Goal: Task Accomplishment & Management: Understand process/instructions

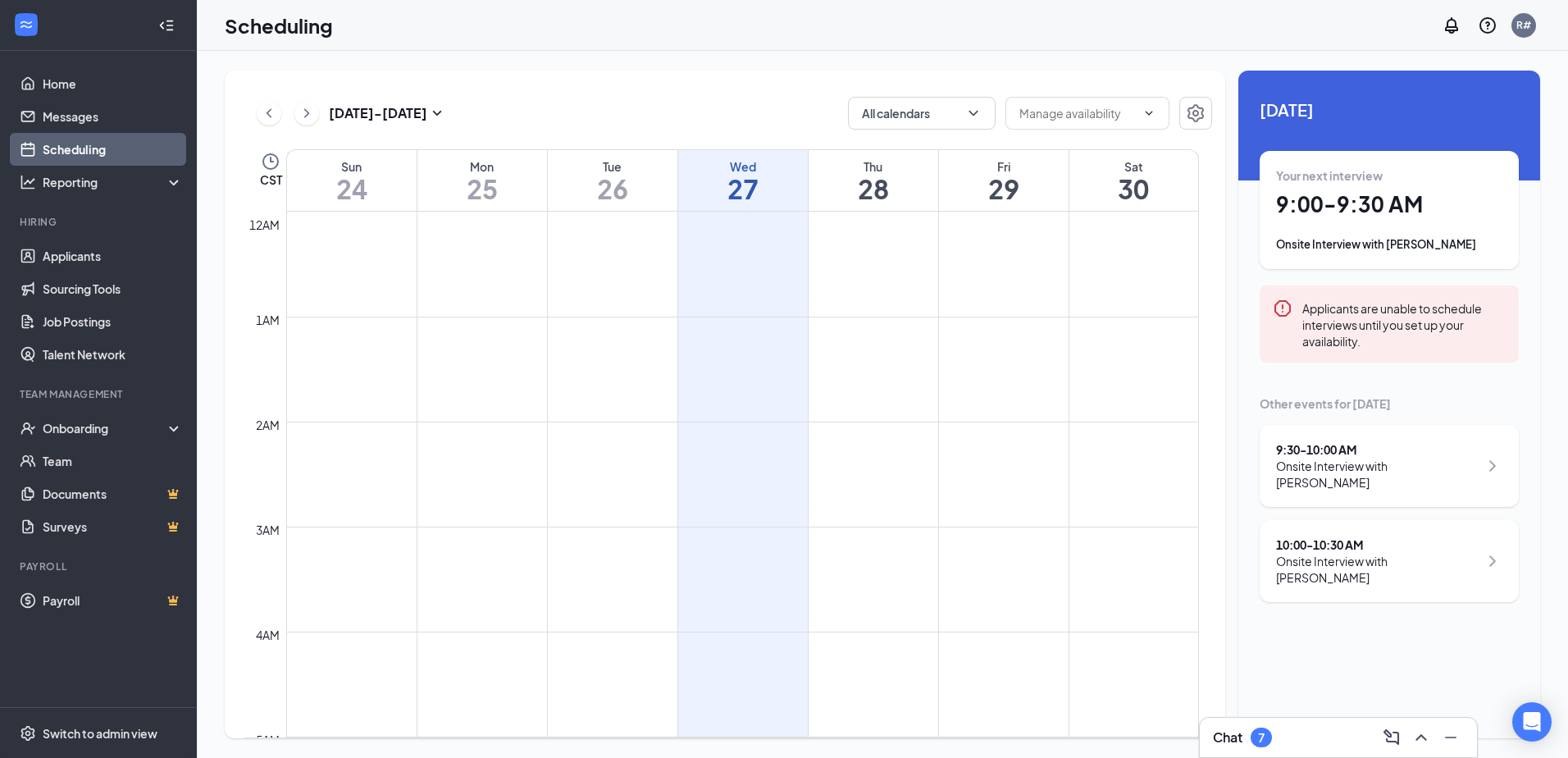
scroll to position [806, 0]
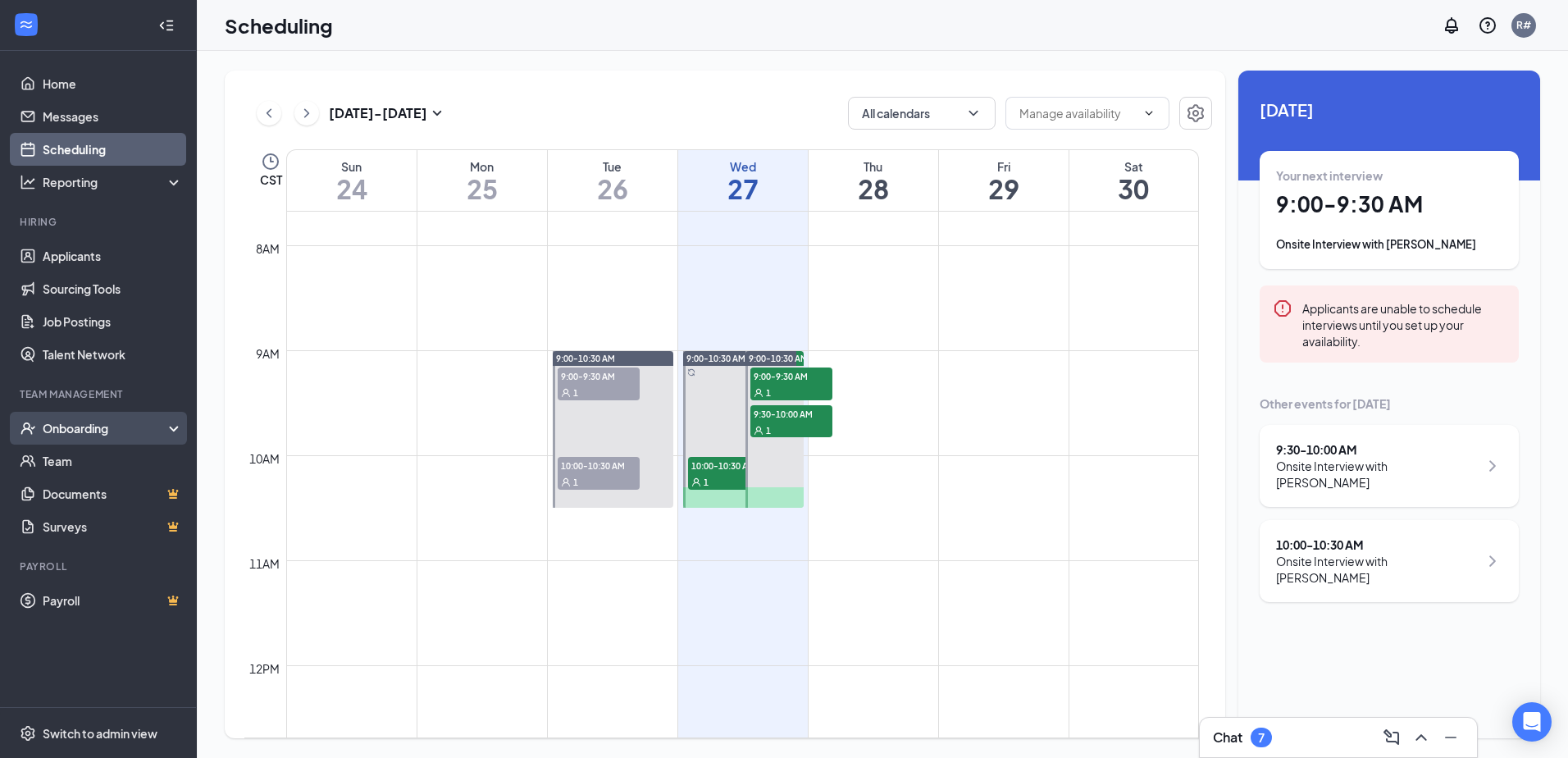
click at [65, 435] on div "Onboarding" at bounding box center [105, 428] width 126 height 16
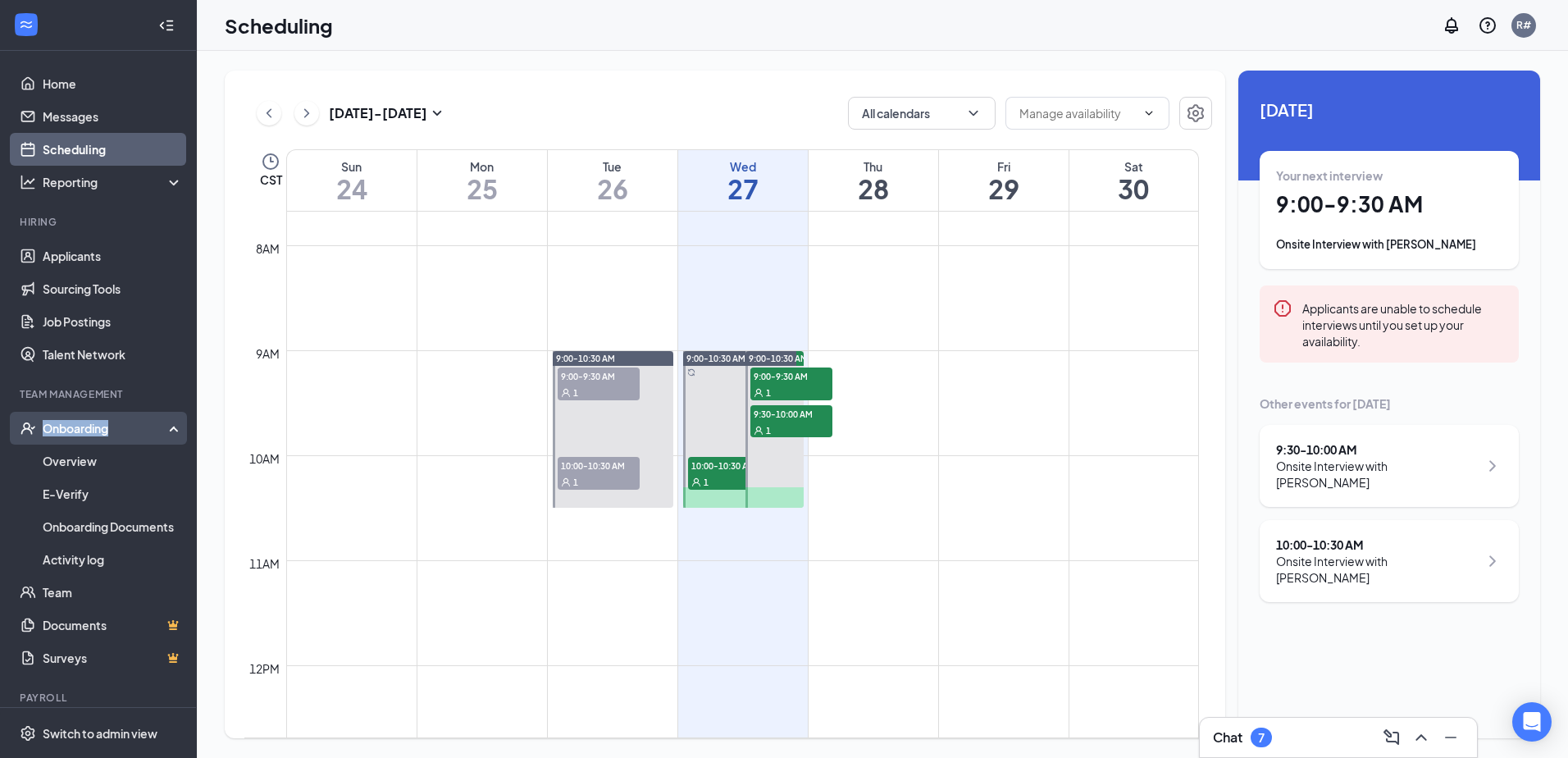
click at [67, 435] on div "Onboarding" at bounding box center [105, 428] width 126 height 16
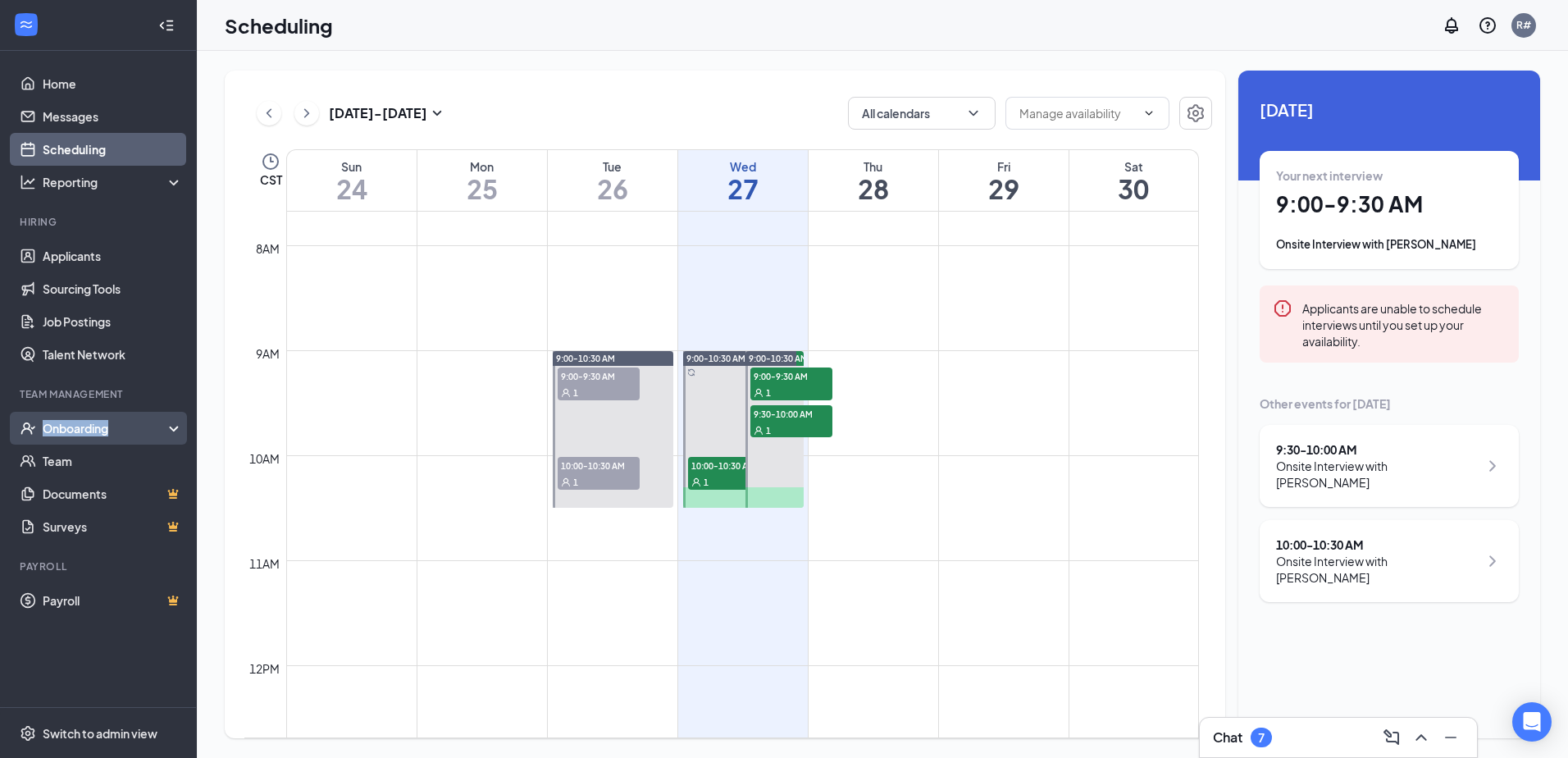
drag, startPoint x: 67, startPoint y: 435, endPoint x: 85, endPoint y: 426, distance: 20.1
click at [84, 426] on div "Onboarding" at bounding box center [105, 428] width 126 height 16
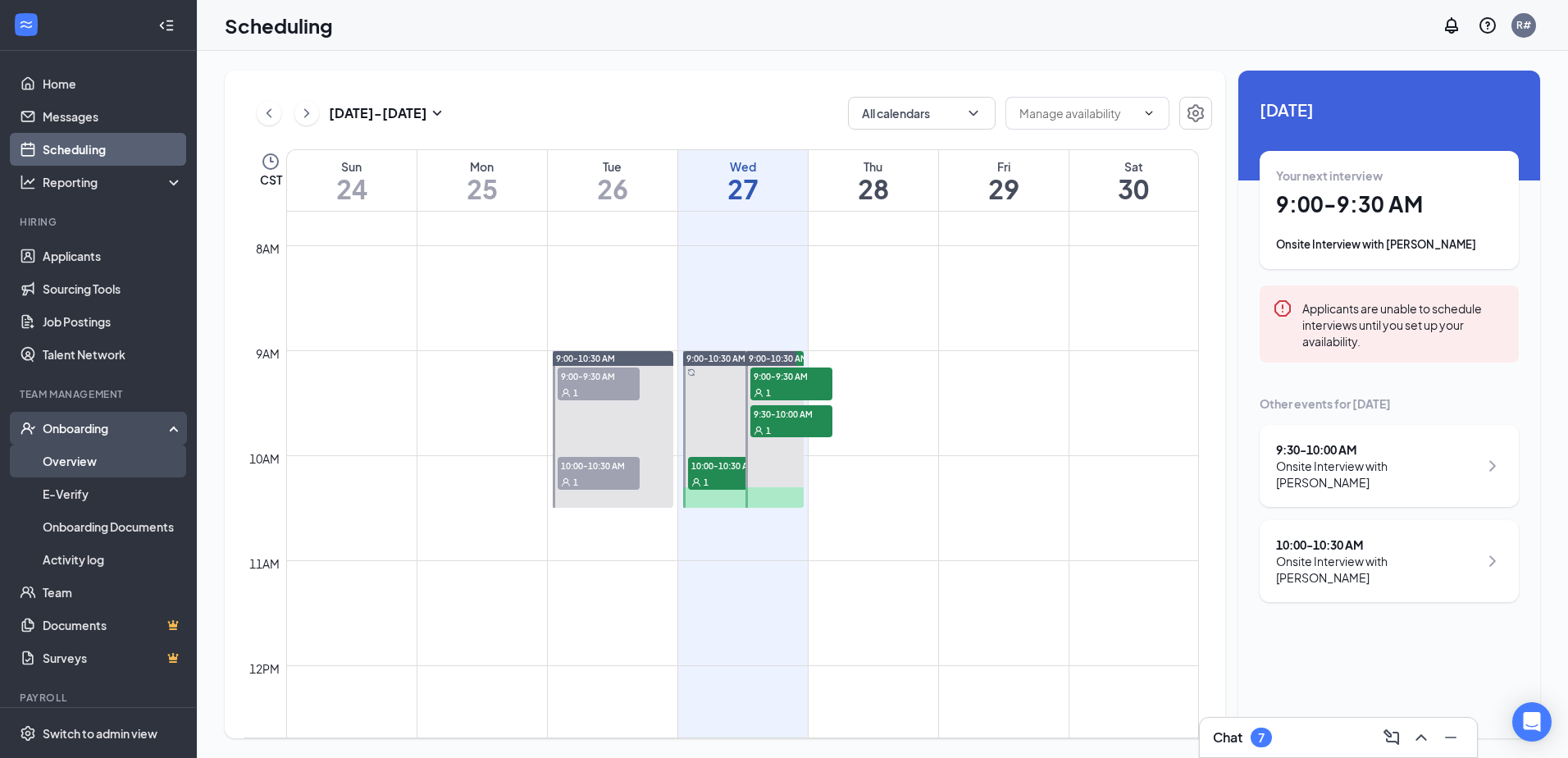
click at [65, 462] on link "Overview" at bounding box center [113, 461] width 141 height 32
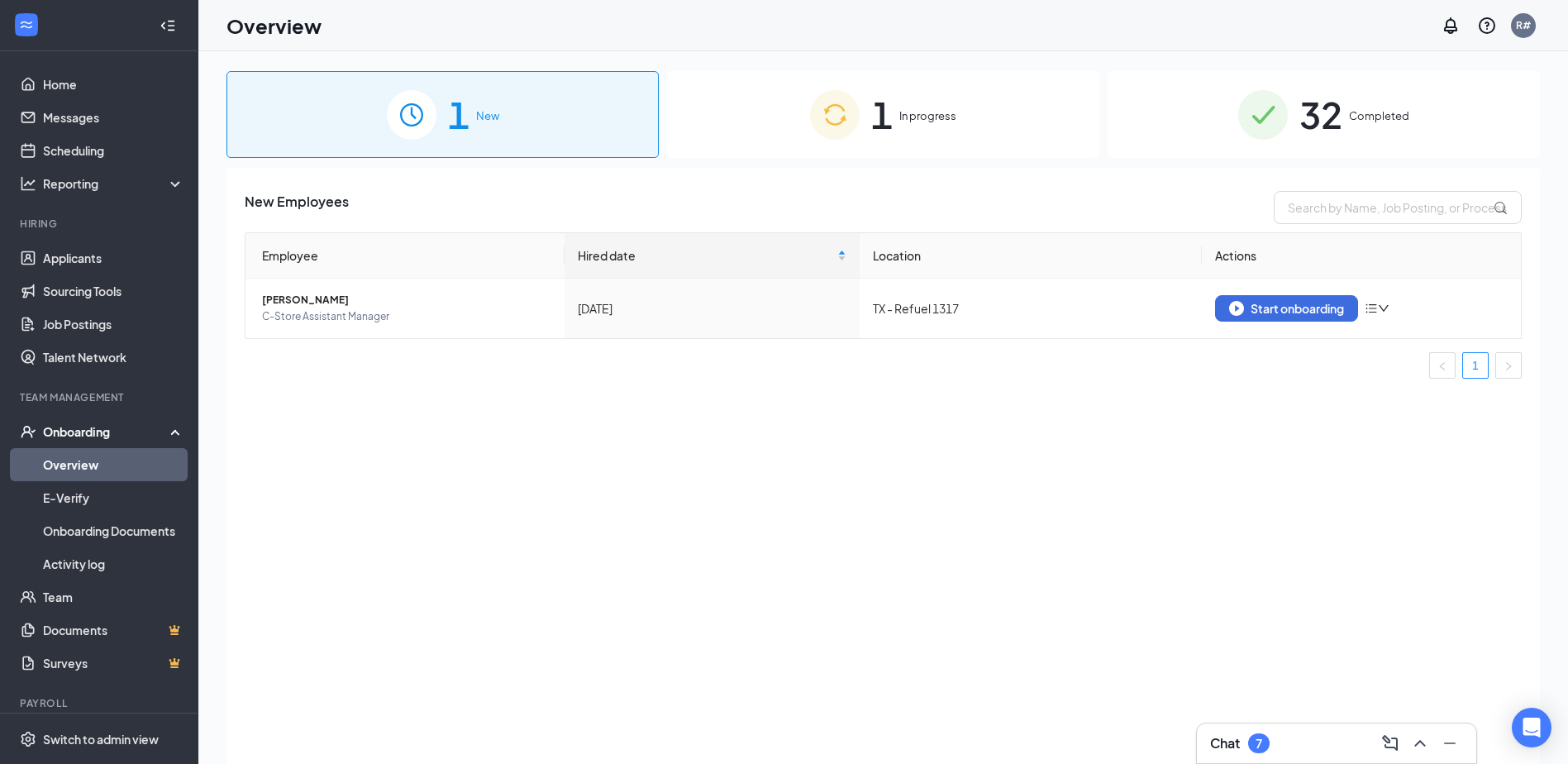
click at [908, 118] on span "In progress" at bounding box center [928, 115] width 57 height 16
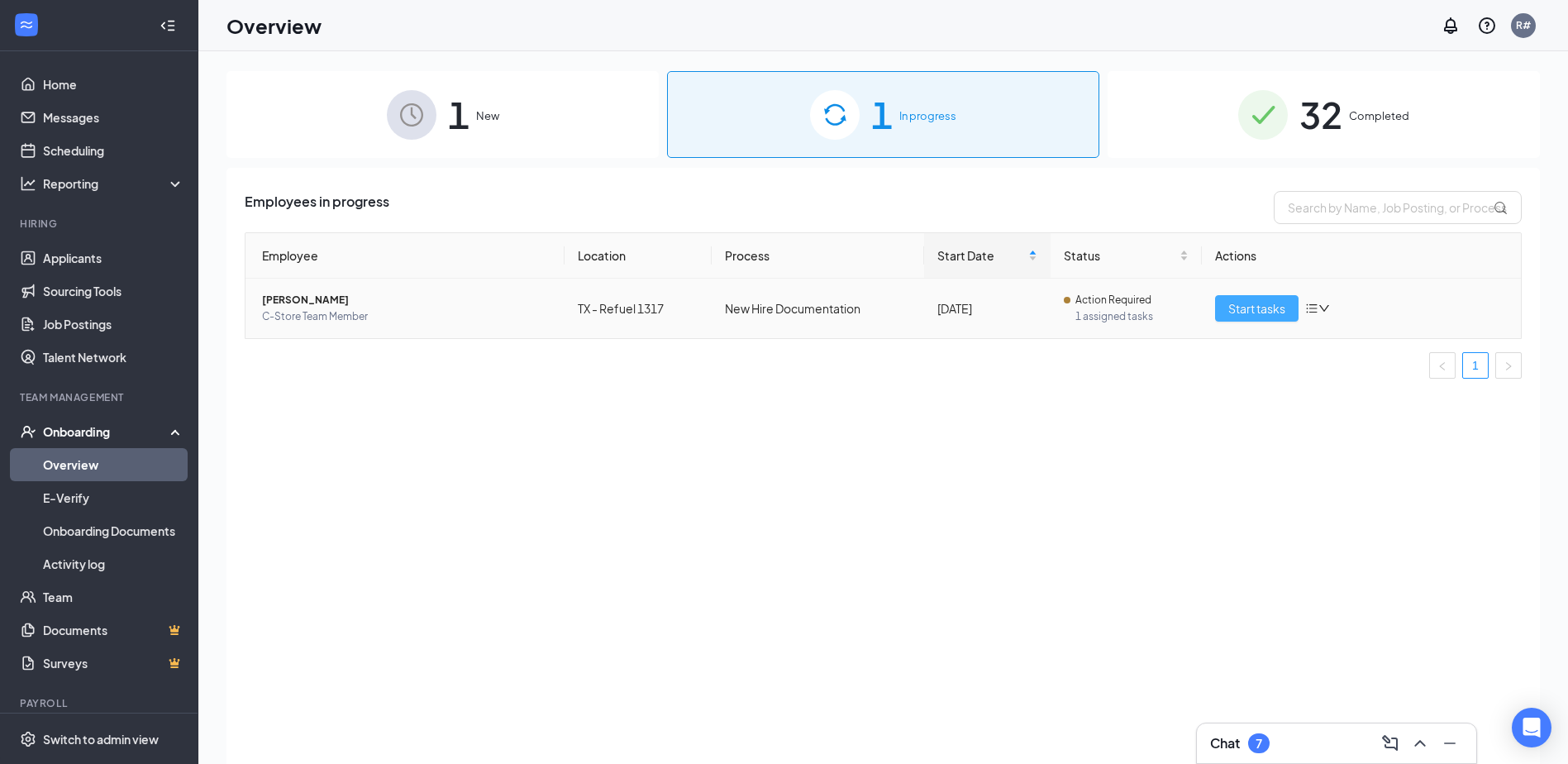
click at [1252, 303] on span "Start tasks" at bounding box center [1256, 308] width 57 height 18
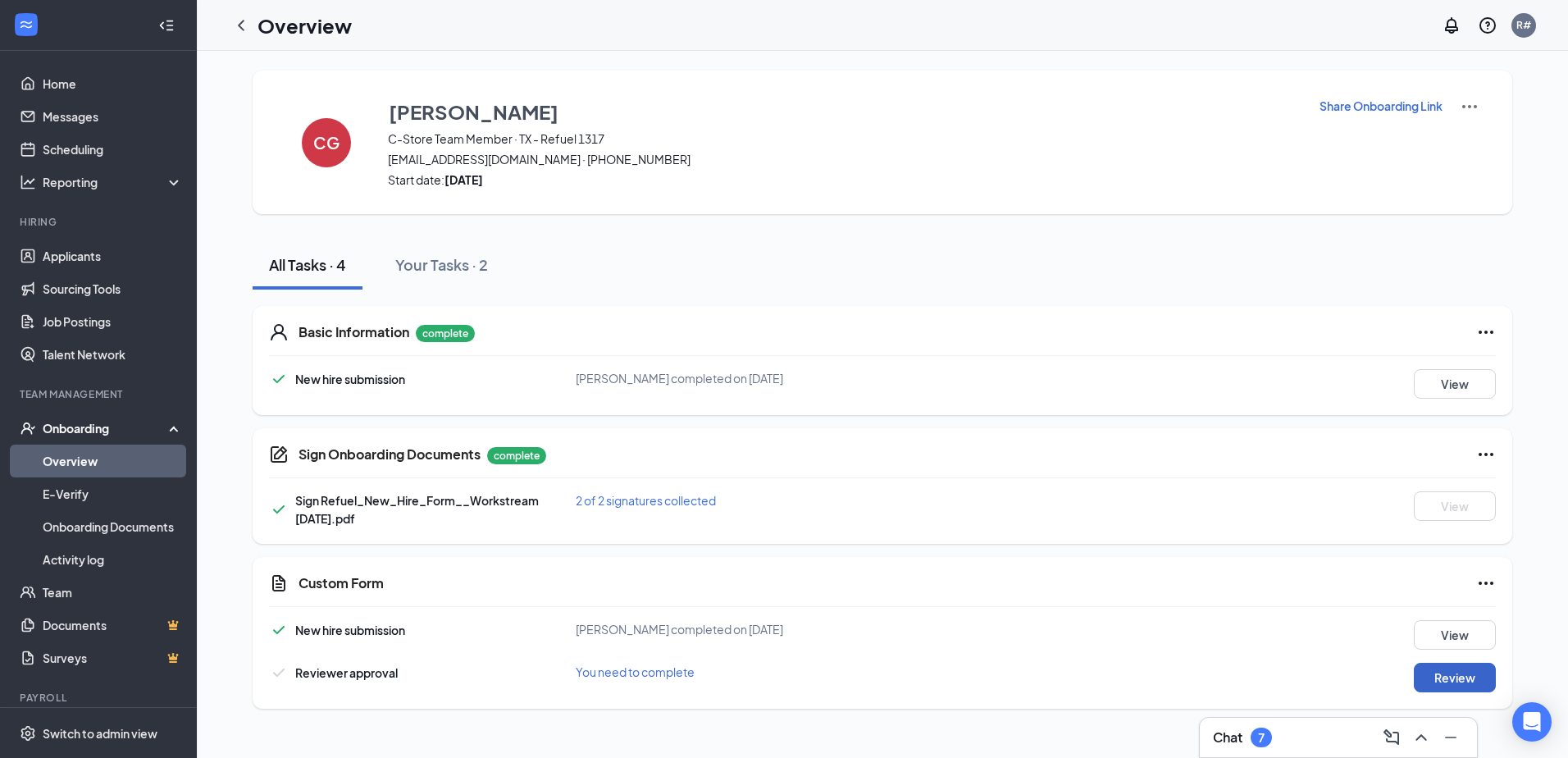
click at [1457, 676] on button "Review" at bounding box center [1454, 677] width 82 height 30
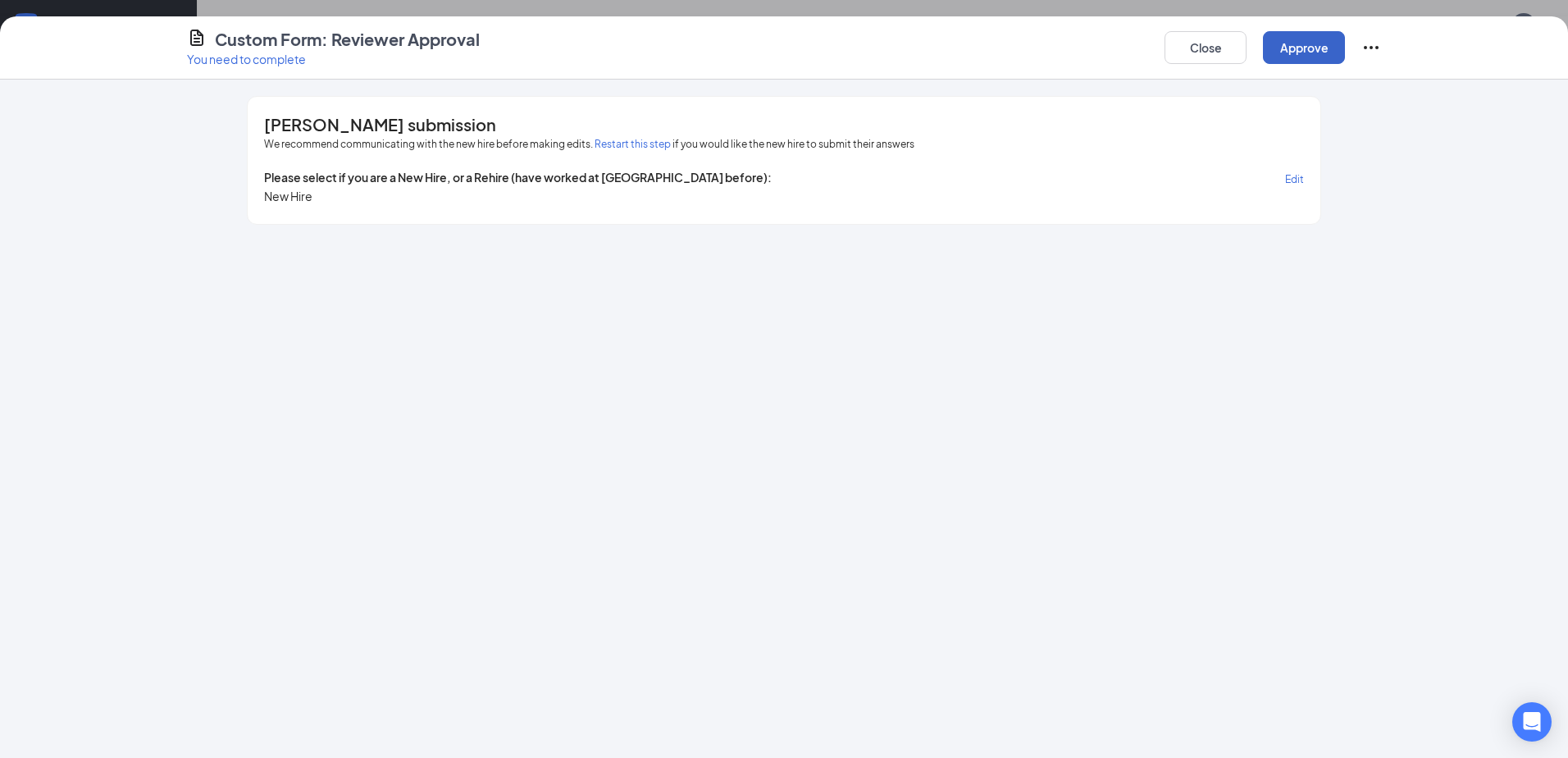
drag, startPoint x: 1312, startPoint y: 38, endPoint x: 1298, endPoint y: 48, distance: 17.2
click at [1313, 38] on button "Approve" at bounding box center [1304, 48] width 82 height 32
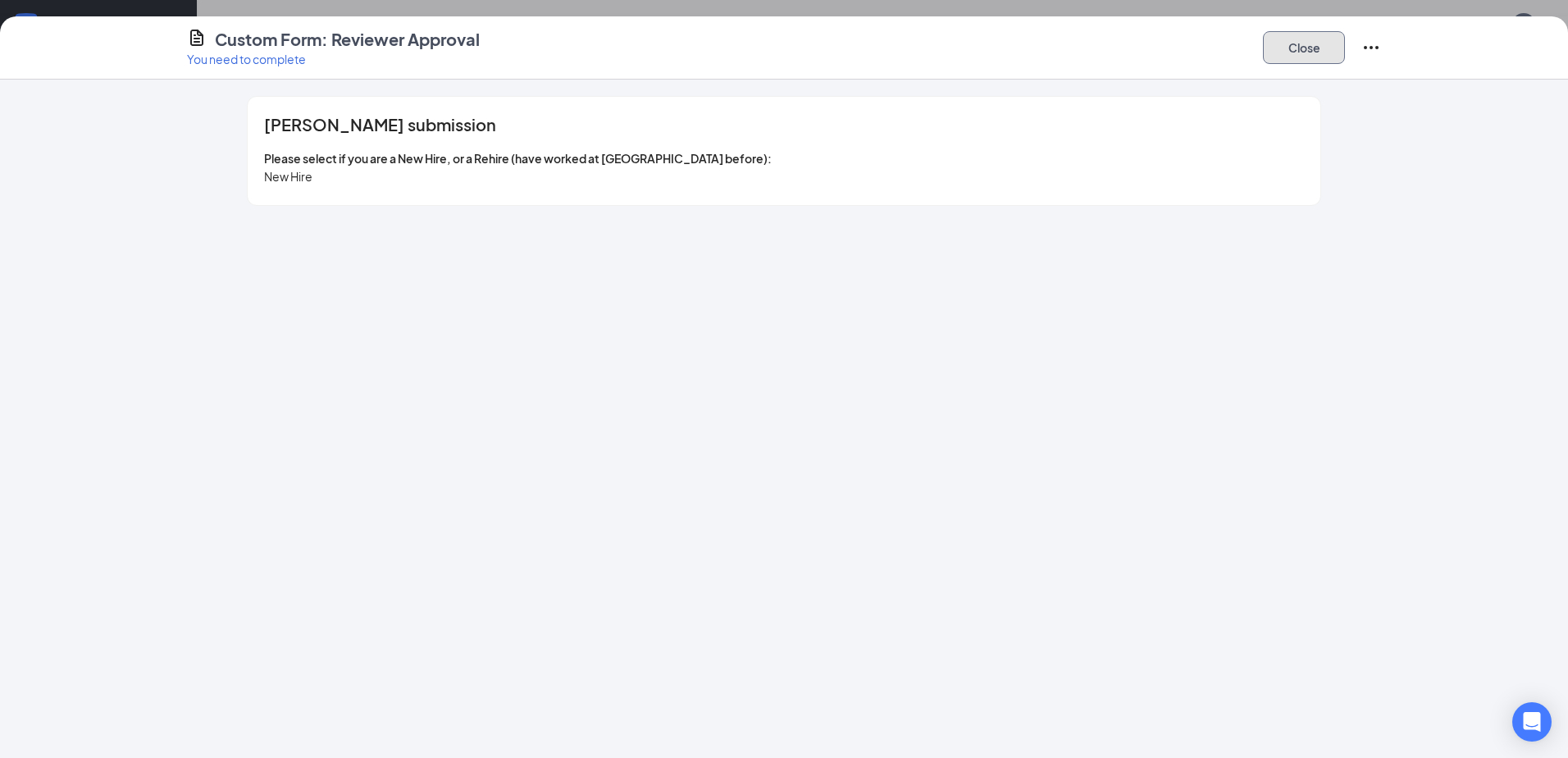
click at [1308, 53] on button "Close" at bounding box center [1304, 48] width 82 height 32
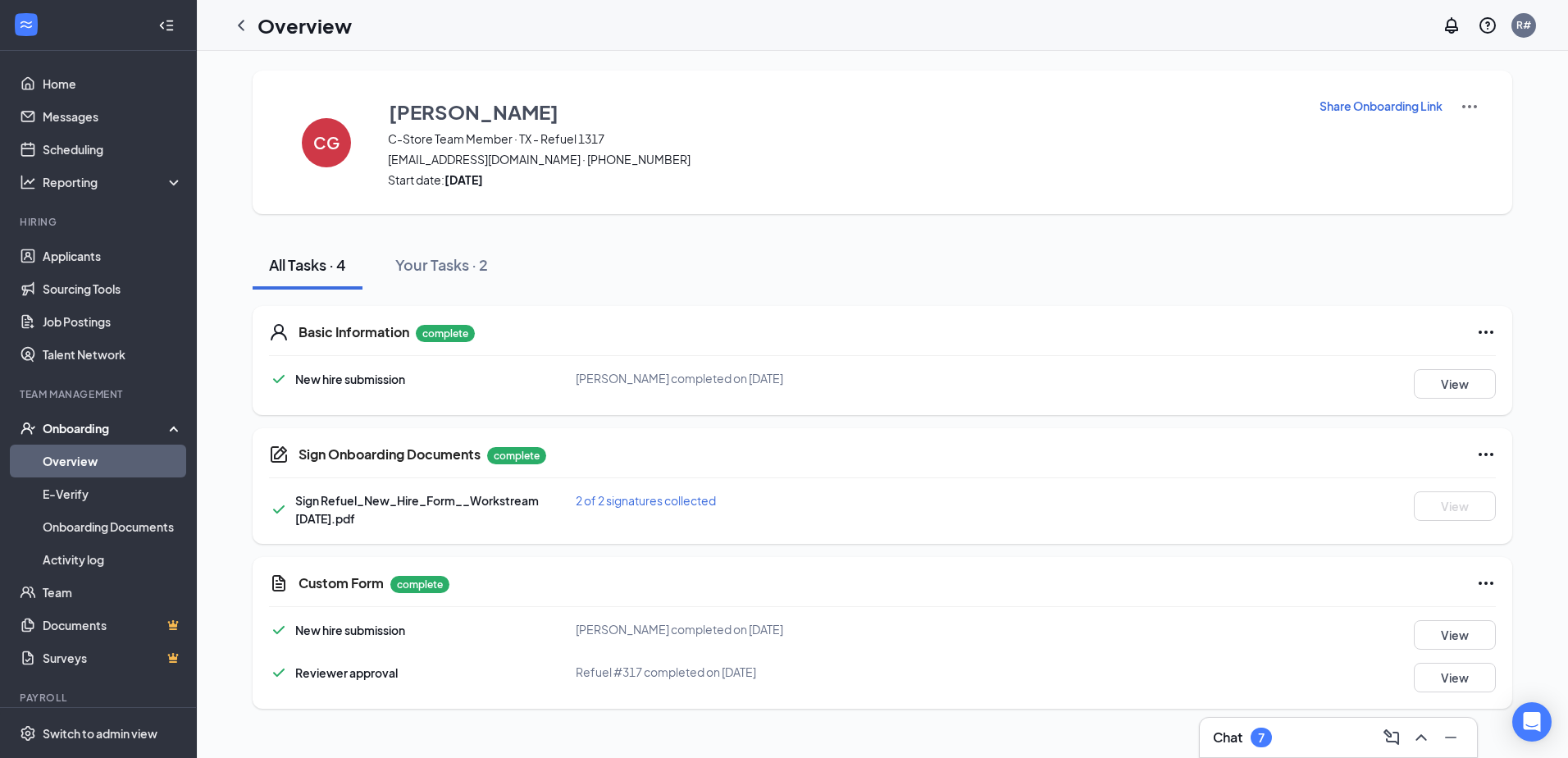
click at [442, 152] on span "cristianf.garcia2006@gmail.com · (737) 414-0535" at bounding box center [843, 159] width 911 height 16
click at [306, 143] on div "CG" at bounding box center [326, 142] width 50 height 50
